Goal: Transaction & Acquisition: Download file/media

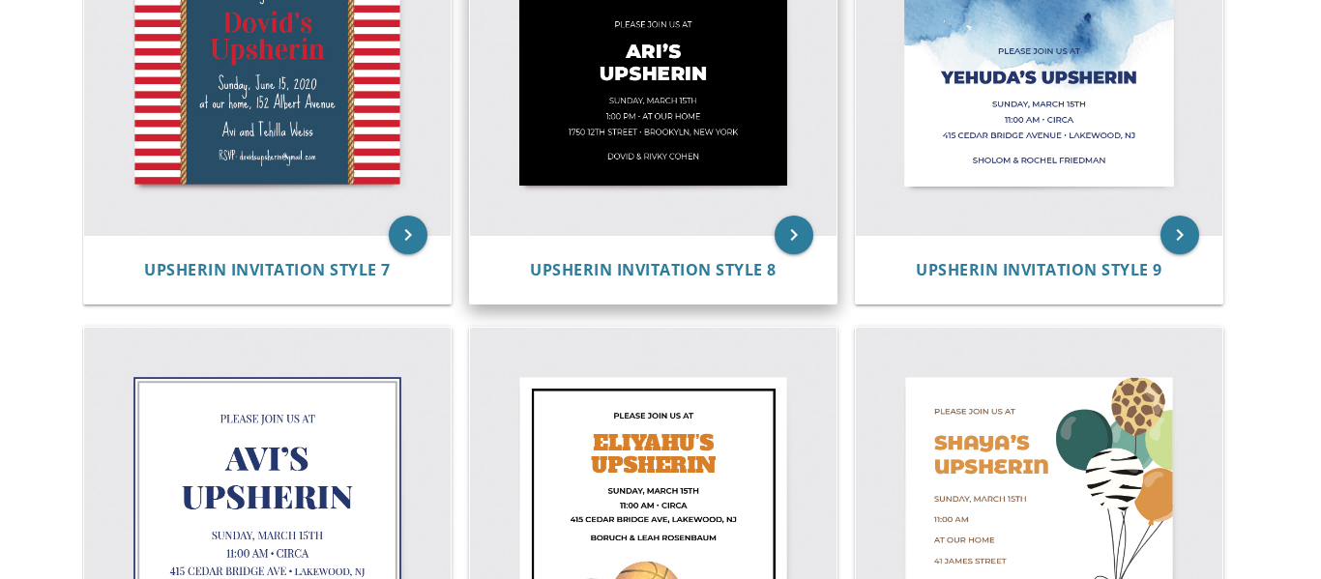
scroll to position [1443, 0]
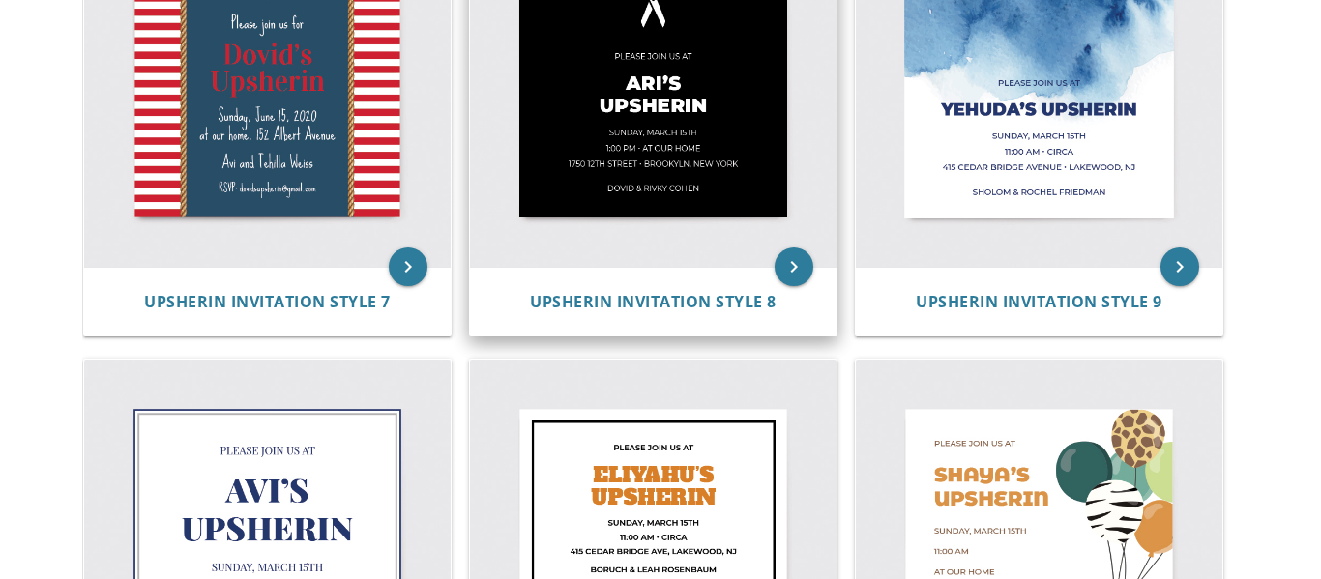
click at [670, 119] on img at bounding box center [653, 83] width 366 height 366
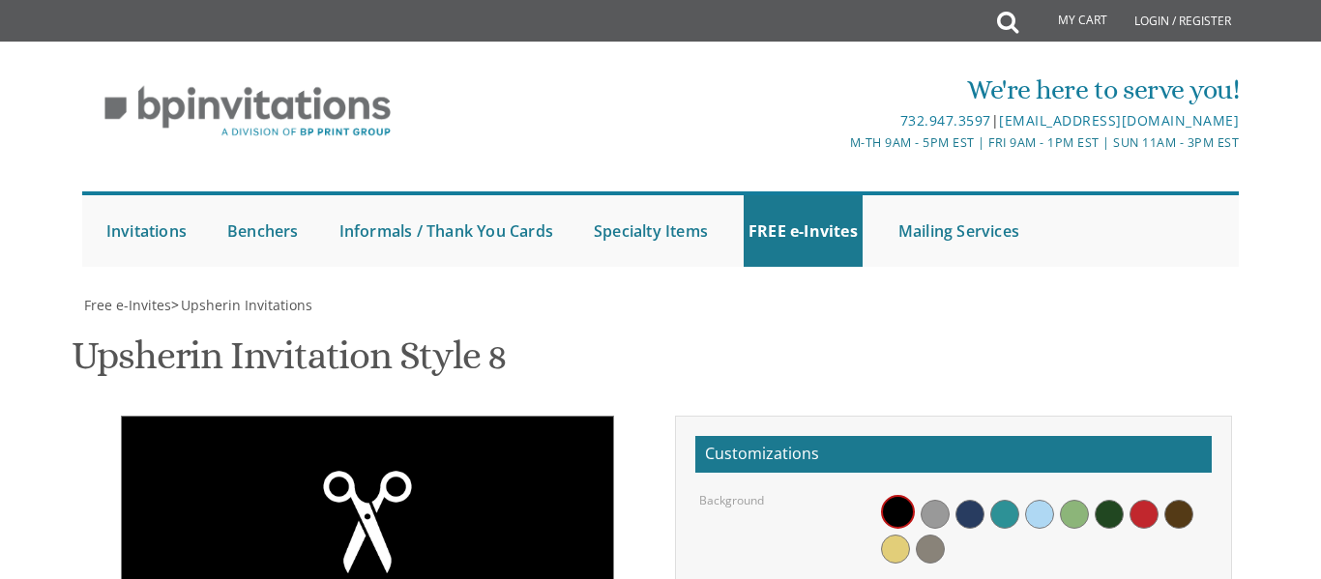
scroll to position [410, 0]
click at [996, 500] on span at bounding box center [1004, 514] width 29 height 29
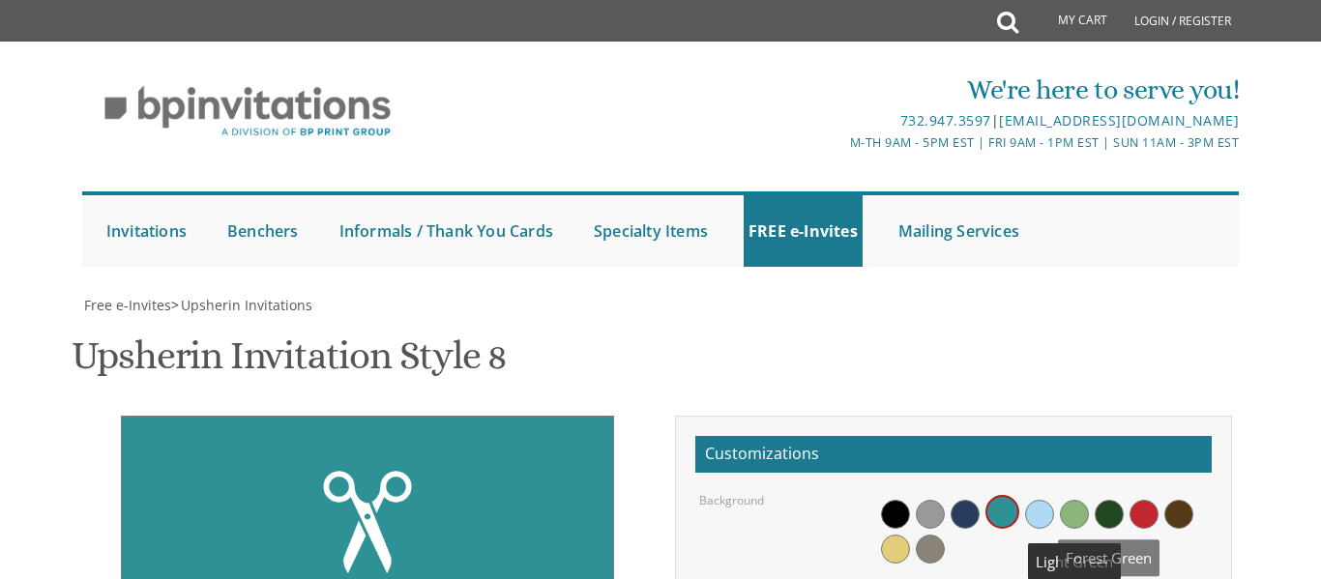
click at [1108, 500] on span at bounding box center [1109, 514] width 29 height 29
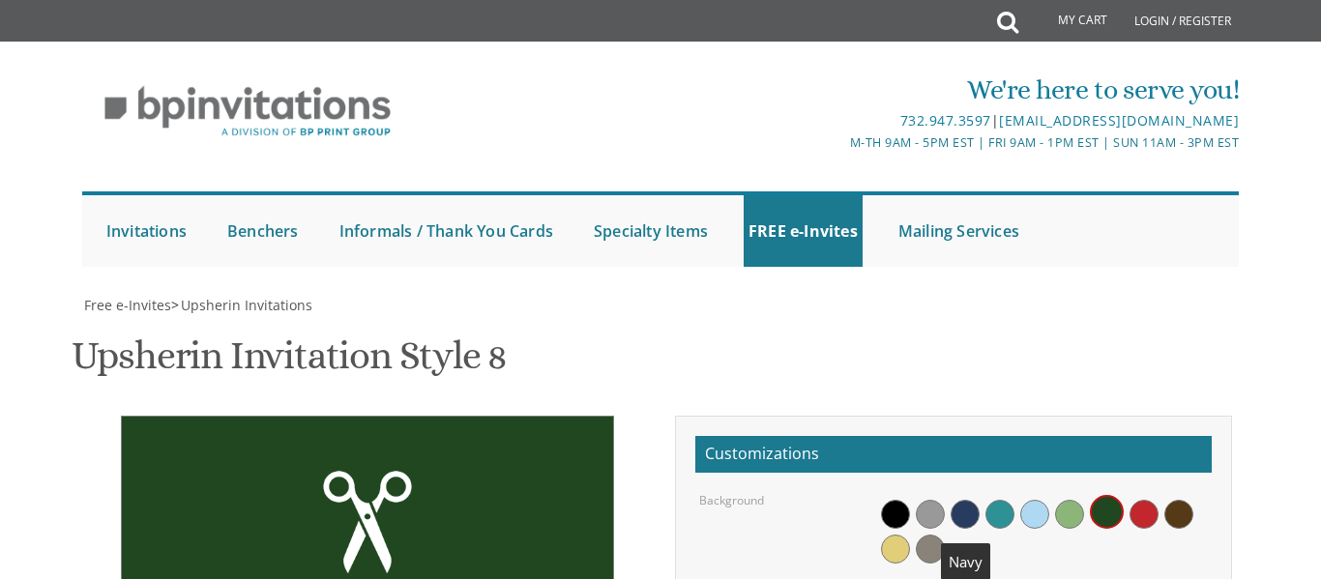
click at [963, 500] on span at bounding box center [964, 514] width 29 height 29
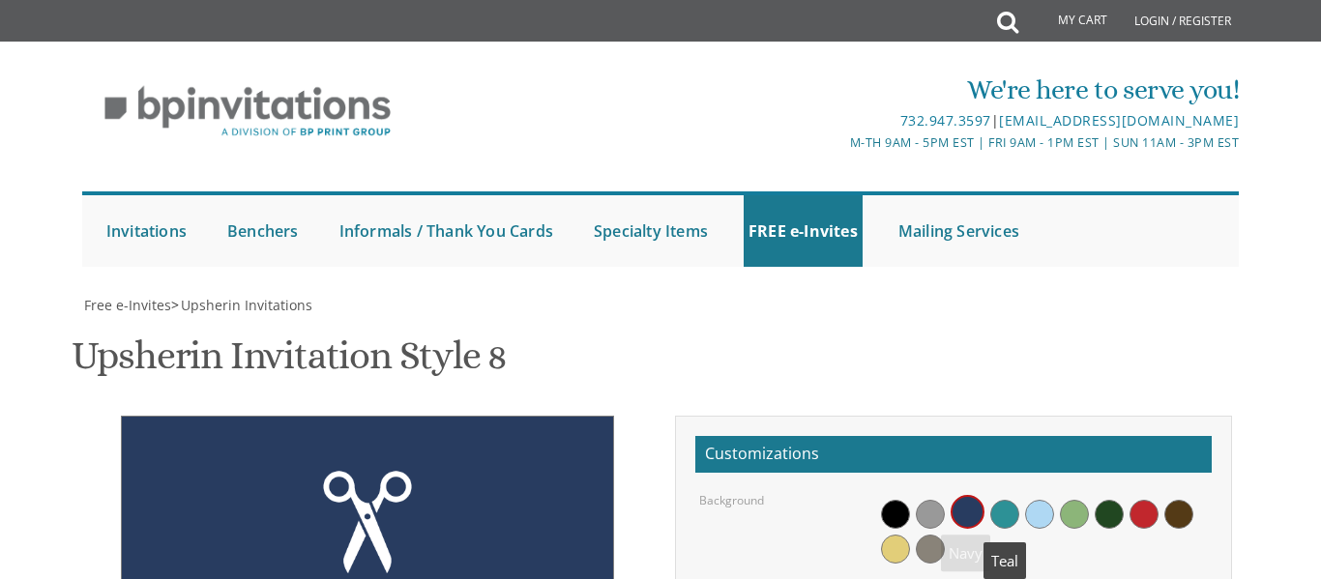
click at [999, 500] on span at bounding box center [1004, 514] width 29 height 29
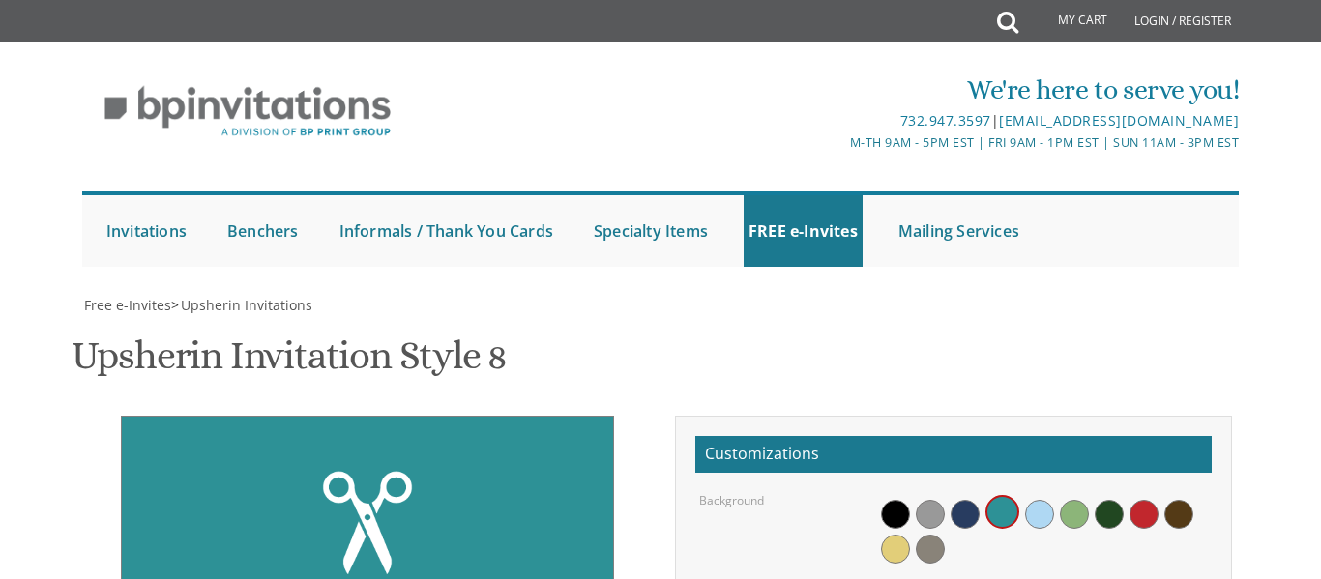
type textarea "Meir's Upsherin"
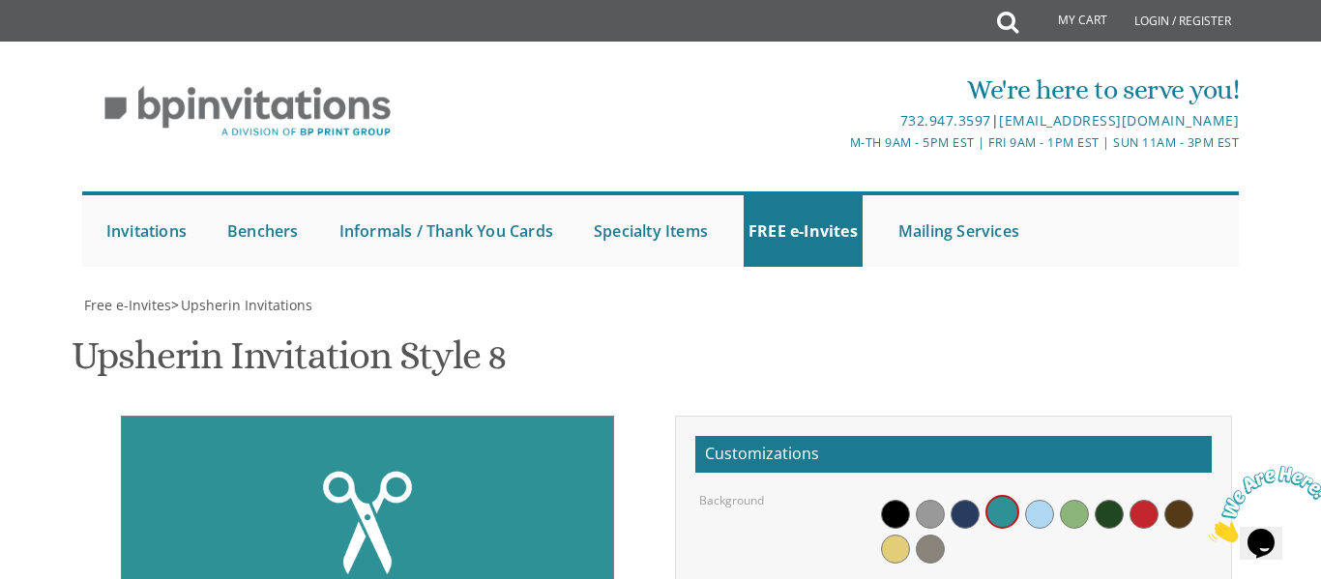
type textarea "Sunday, August 24 1:00 pm • at our home 147-39 75th Road, apt 1e Flushing, NY"
type textarea "A"
type textarea "Yosef and Malky chanales"
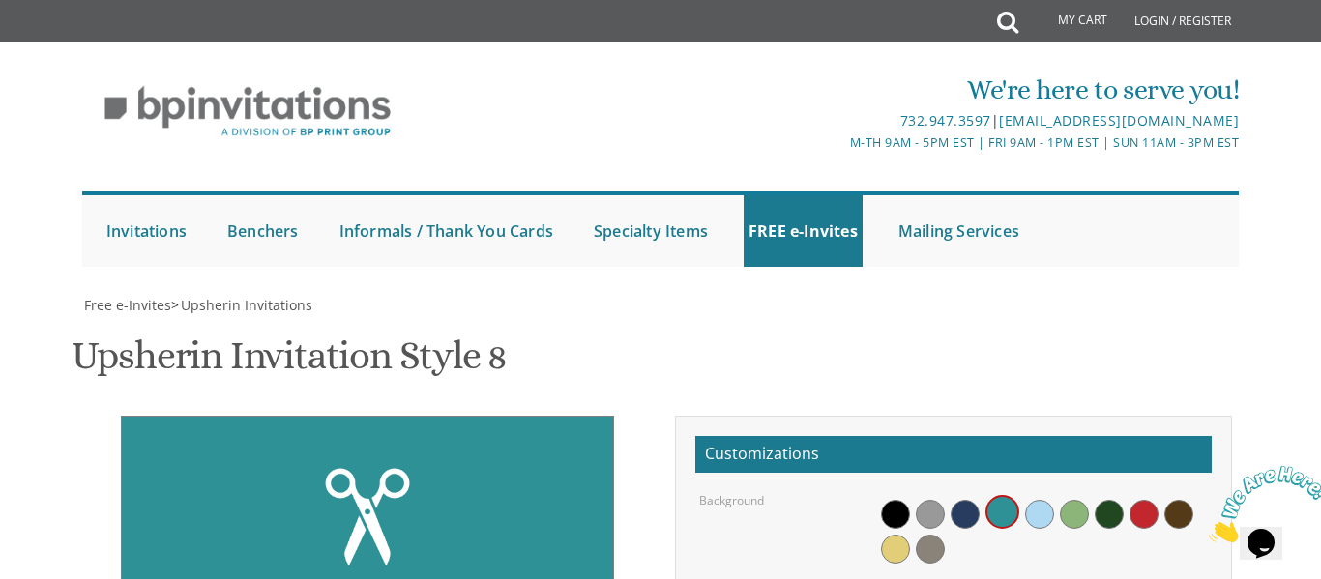
scroll to position [742, 0]
type input "malkychanales@gmail.com"
